Goal: Task Accomplishment & Management: Manage account settings

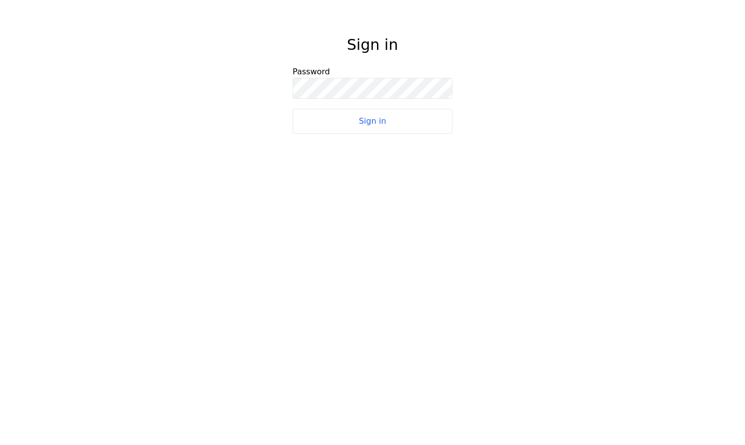
click at [402, 120] on button "Sign in" at bounding box center [372, 121] width 160 height 25
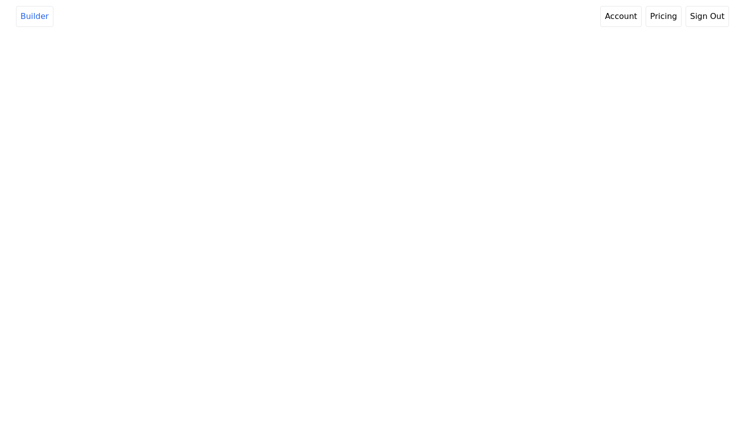
select select "2"
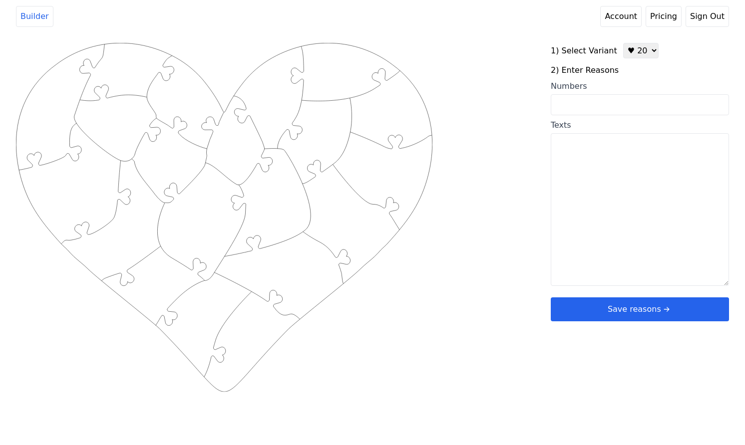
click at [617, 16] on link "Account" at bounding box center [620, 16] width 41 height 21
click at [621, 18] on link "Account" at bounding box center [620, 16] width 41 height 21
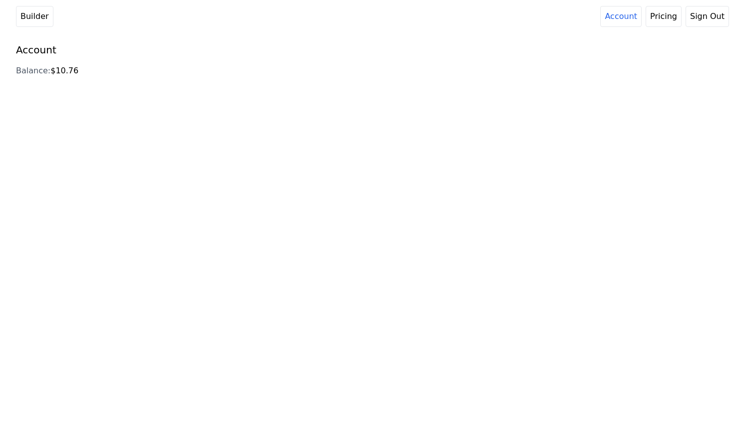
drag, startPoint x: 82, startPoint y: 71, endPoint x: 55, endPoint y: 71, distance: 27.0
click at [54, 71] on div "Balance: $10.76" at bounding box center [369, 71] width 707 height 12
copy div "10.76"
